Goal: Task Accomplishment & Management: Use online tool/utility

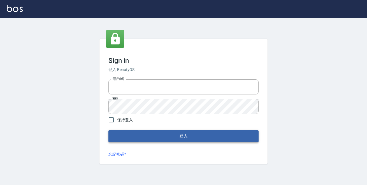
type input "0229470385"
click at [238, 133] on button "登入" at bounding box center [183, 137] width 150 height 12
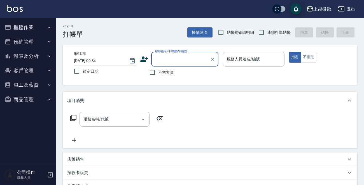
click at [23, 26] on button "櫃檯作業" at bounding box center [28, 27] width 52 height 15
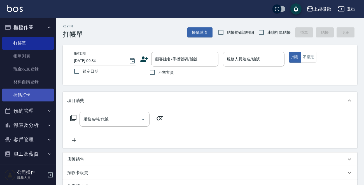
click at [31, 94] on link "掃碼打卡" at bounding box center [28, 95] width 52 height 13
